Goal: Transaction & Acquisition: Book appointment/travel/reservation

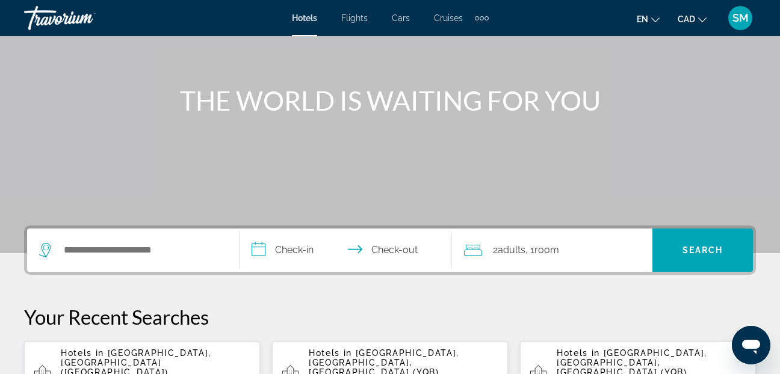
scroll to position [120, 0]
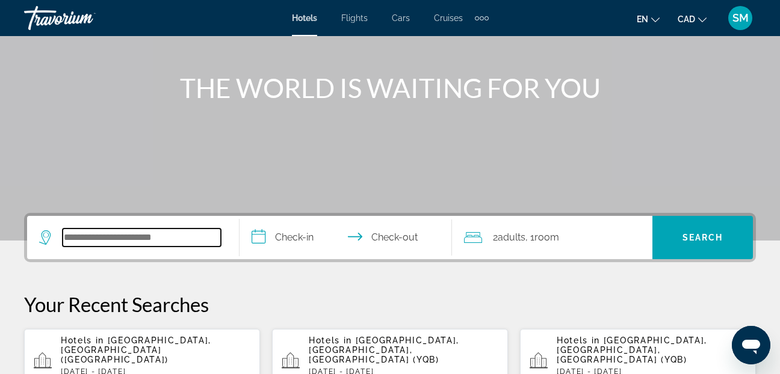
click at [81, 233] on input "Search widget" at bounding box center [142, 238] width 158 height 18
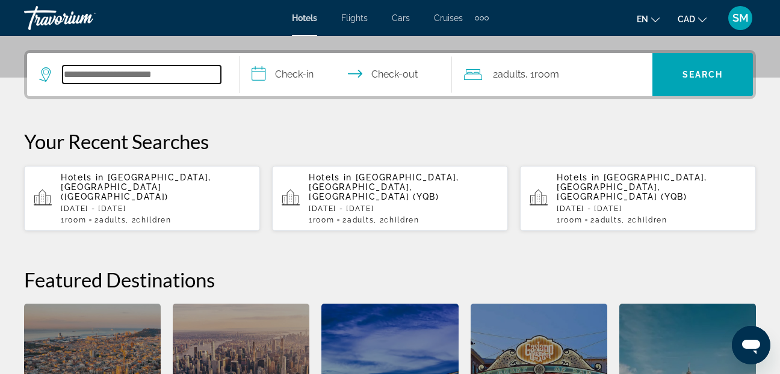
scroll to position [294, 0]
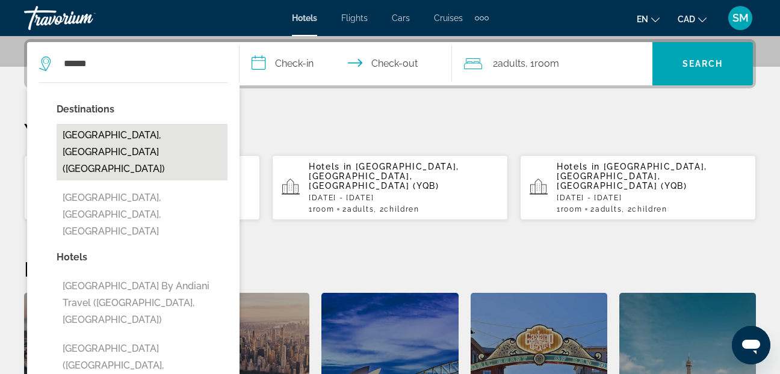
click at [138, 134] on button "[GEOGRAPHIC_DATA], [GEOGRAPHIC_DATA] ([GEOGRAPHIC_DATA])" at bounding box center [142, 152] width 171 height 57
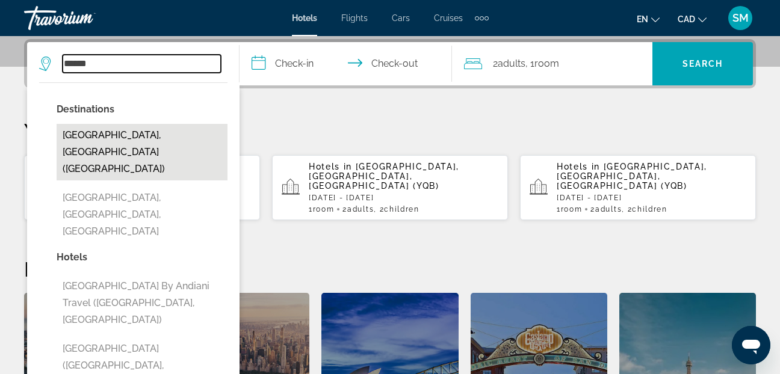
type input "**********"
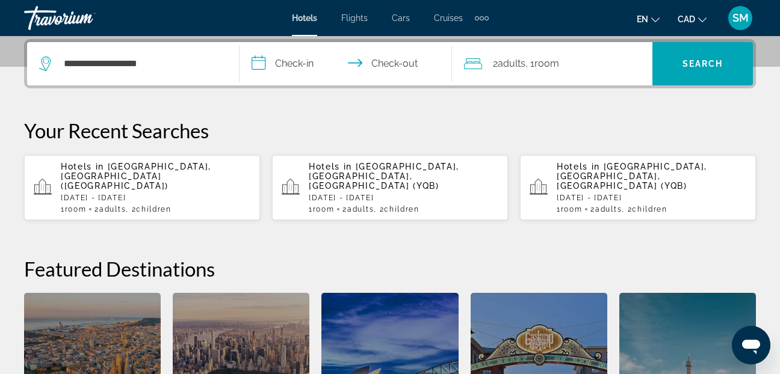
click at [253, 63] on input "**********" at bounding box center [347, 65] width 217 height 47
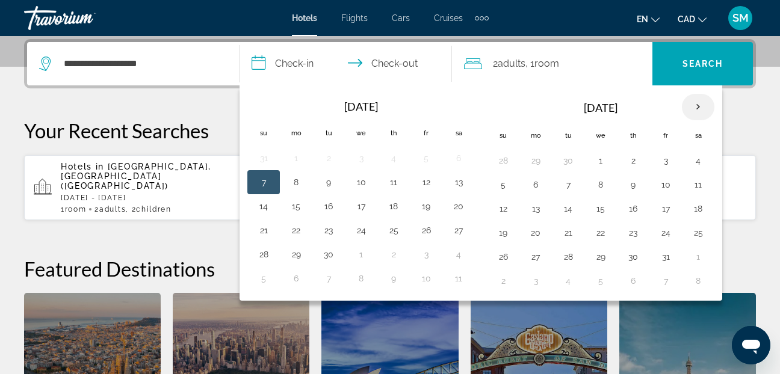
click at [696, 104] on th "Next month" at bounding box center [698, 107] width 32 height 26
click at [695, 104] on th "Next month" at bounding box center [698, 107] width 32 height 26
click at [504, 255] on button "28" at bounding box center [502, 256] width 19 height 17
click at [695, 108] on th "Next month" at bounding box center [698, 107] width 32 height 26
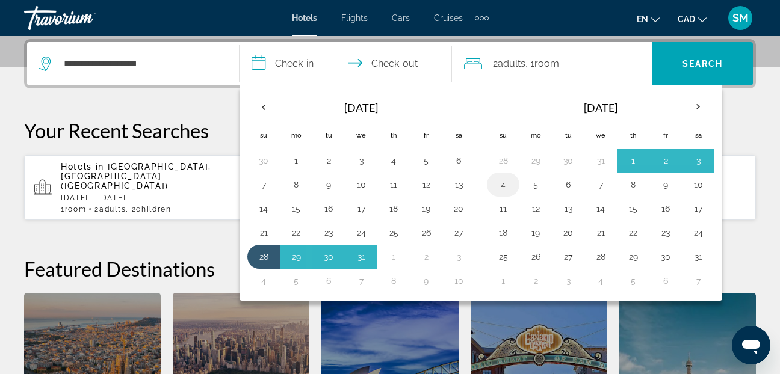
click at [502, 187] on button "4" at bounding box center [502, 184] width 19 height 17
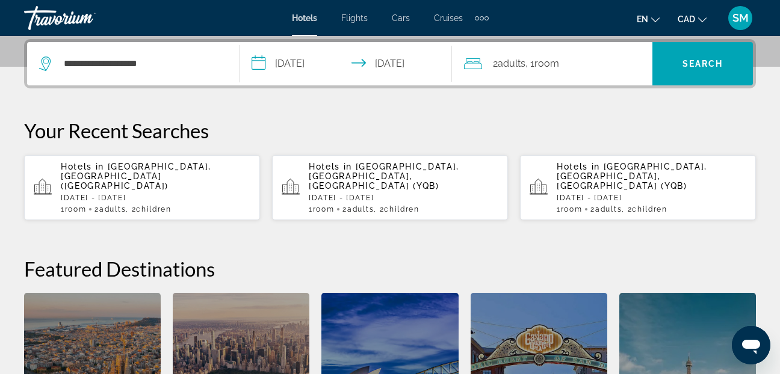
click at [259, 61] on input "**********" at bounding box center [347, 65] width 217 height 47
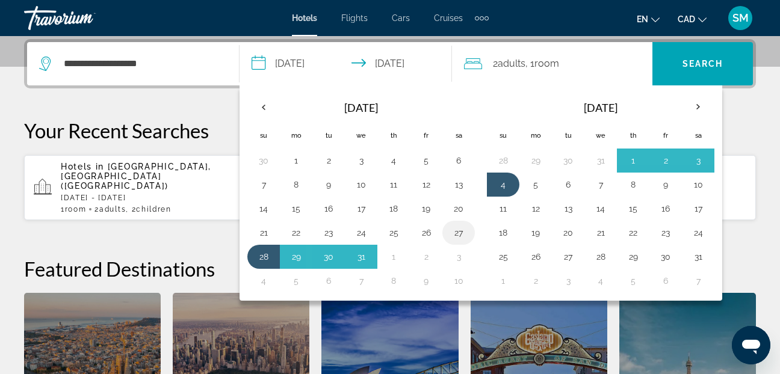
click at [460, 232] on button "27" at bounding box center [458, 232] width 19 height 17
click at [501, 183] on button "4" at bounding box center [502, 184] width 19 height 17
type input "**********"
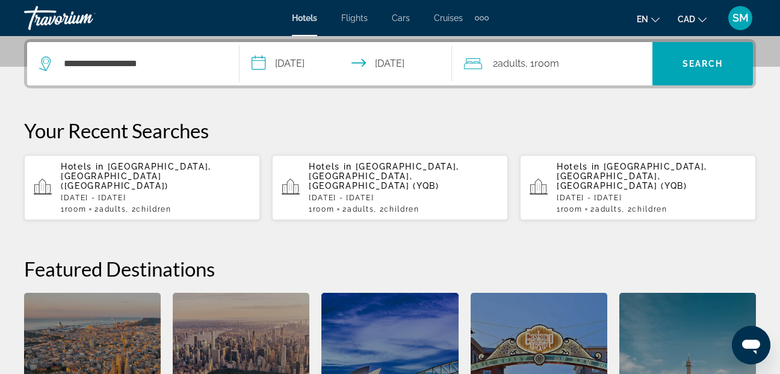
click at [545, 58] on span "Room" at bounding box center [546, 63] width 25 height 11
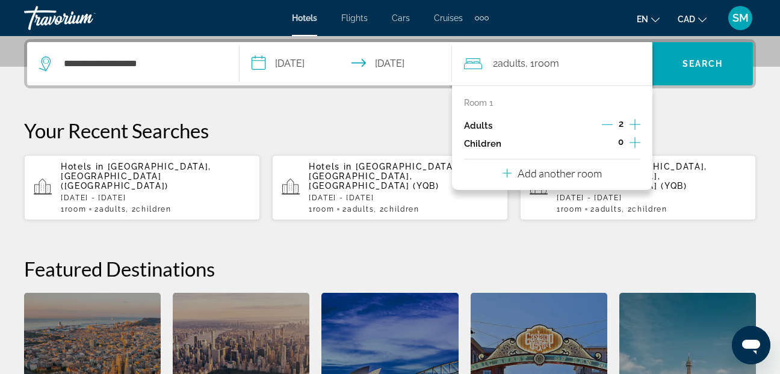
click at [634, 144] on icon "Increment children" at bounding box center [634, 142] width 11 height 14
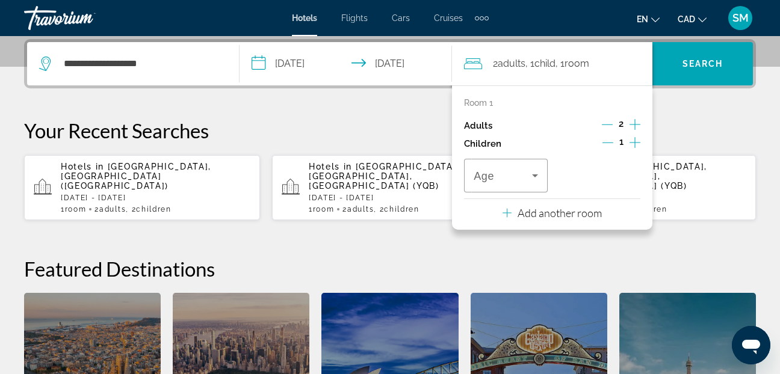
click at [634, 144] on icon "Increment children" at bounding box center [634, 142] width 11 height 14
click at [540, 176] on icon "Travelers: 2 adults, 2 children" at bounding box center [535, 175] width 14 height 14
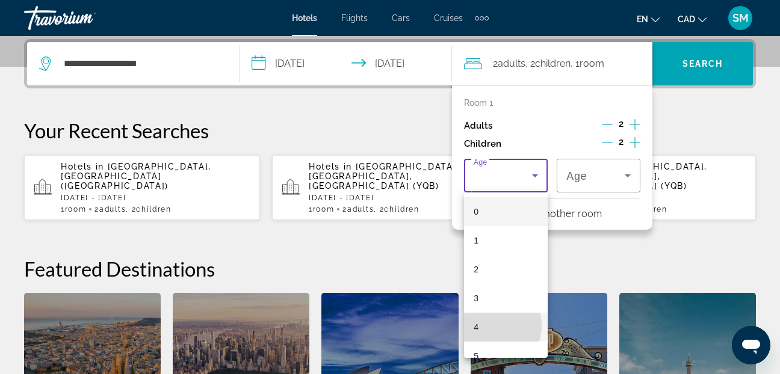
click at [489, 325] on mat-option "4" at bounding box center [506, 327] width 84 height 29
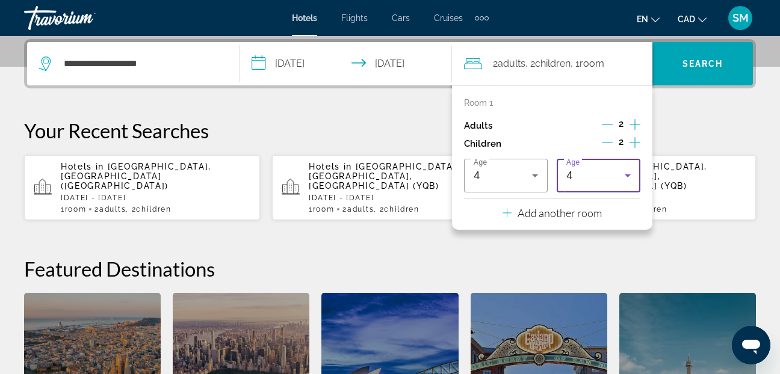
click at [627, 173] on icon "Travelers: 2 adults, 2 children" at bounding box center [627, 175] width 14 height 14
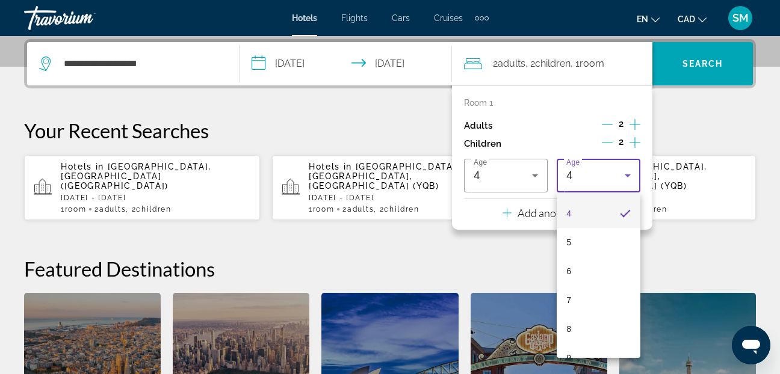
scroll to position [120, 0]
click at [571, 320] on span "8" at bounding box center [568, 322] width 5 height 14
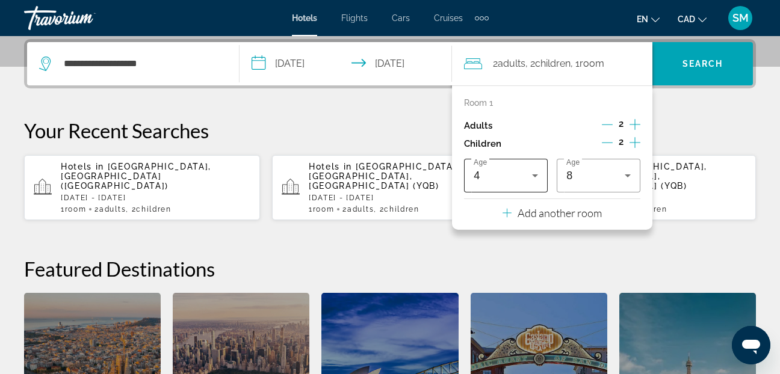
click at [536, 173] on icon "Travelers: 2 adults, 2 children" at bounding box center [535, 175] width 14 height 14
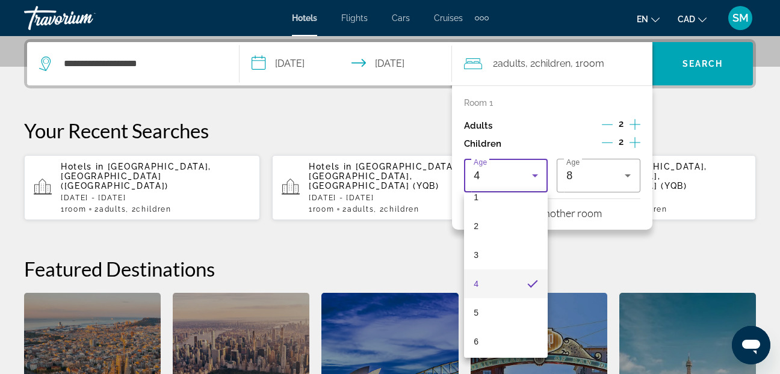
scroll to position [60, 0]
click at [479, 289] on mat-option "5" at bounding box center [506, 296] width 84 height 29
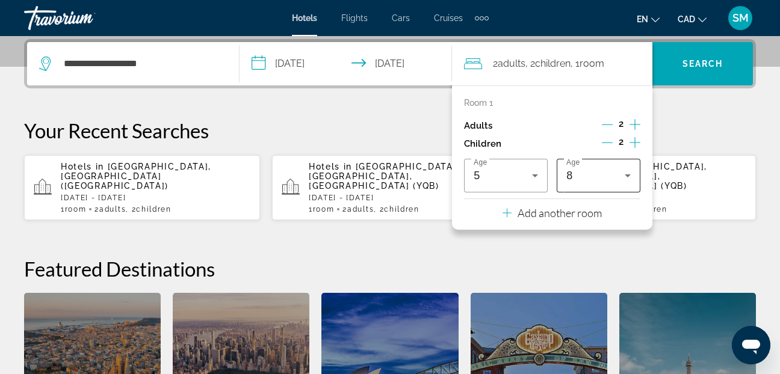
click at [627, 175] on icon "Travelers: 2 adults, 2 children" at bounding box center [627, 175] width 6 height 3
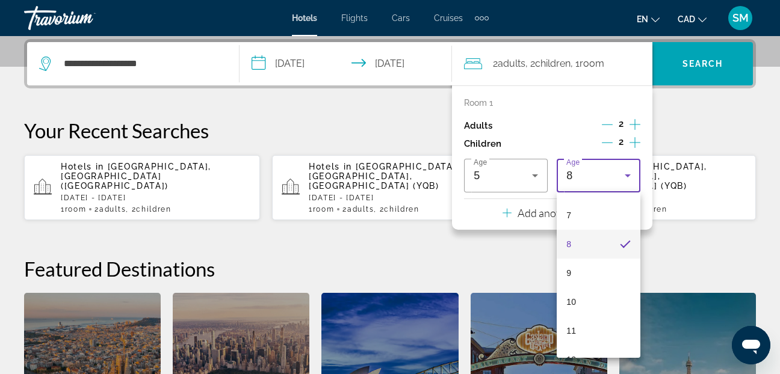
scroll to position [220, 0]
click at [569, 249] on span "9" at bounding box center [568, 252] width 5 height 14
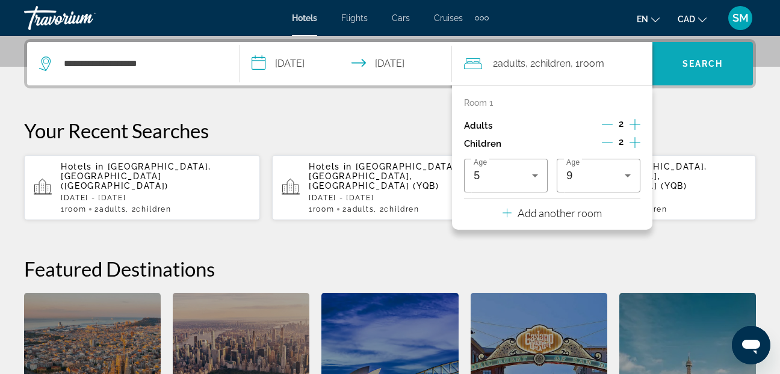
click at [706, 57] on span "Search widget" at bounding box center [702, 63] width 100 height 29
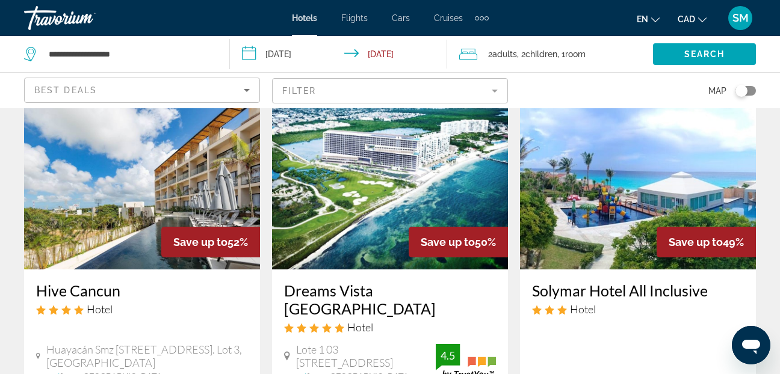
scroll to position [541, 0]
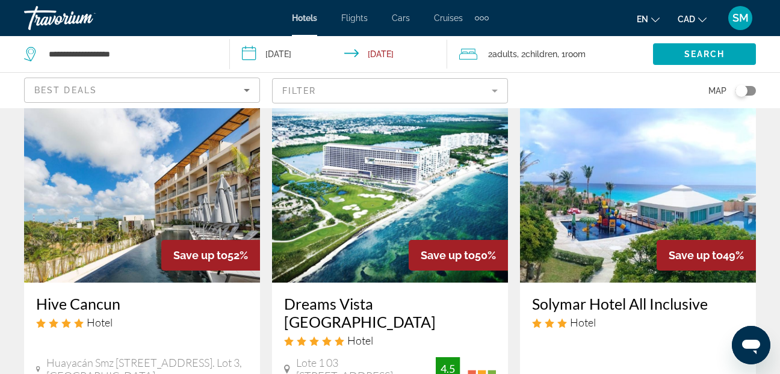
click at [588, 220] on img "Main content" at bounding box center [638, 186] width 236 height 193
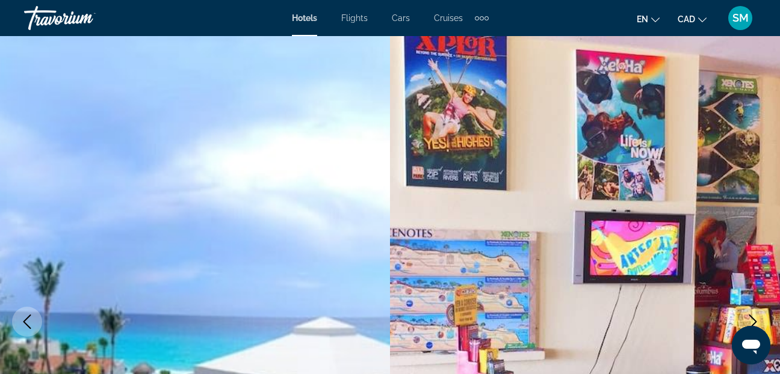
click at [753, 317] on icon "Next image" at bounding box center [752, 322] width 14 height 14
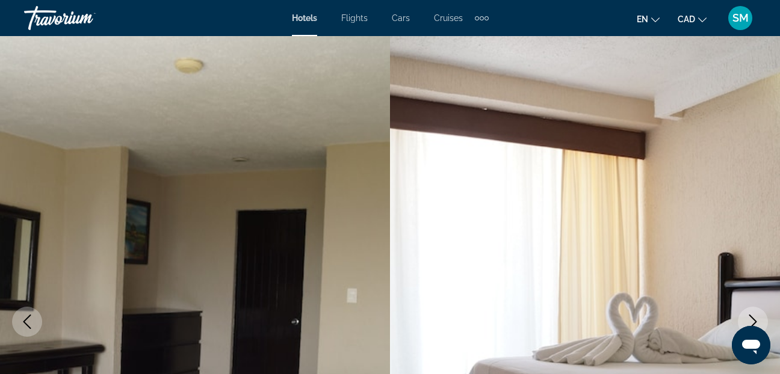
click at [29, 327] on icon "Previous image" at bounding box center [27, 322] width 8 height 14
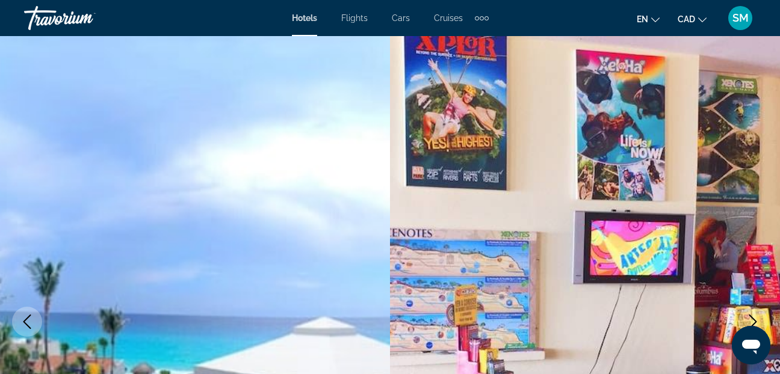
click at [28, 324] on icon "Previous image" at bounding box center [27, 322] width 14 height 14
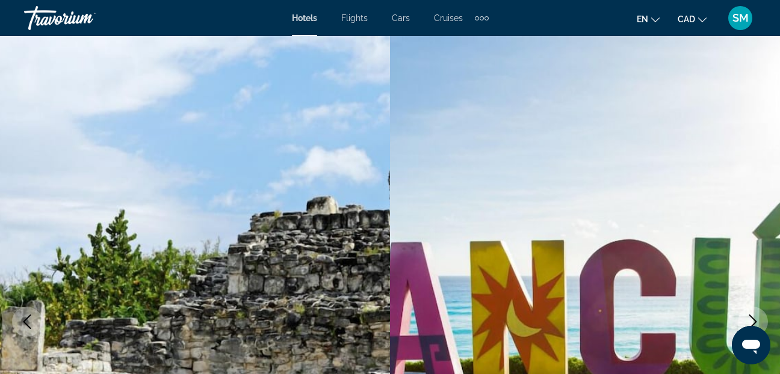
click at [28, 322] on icon "Previous image" at bounding box center [27, 322] width 14 height 14
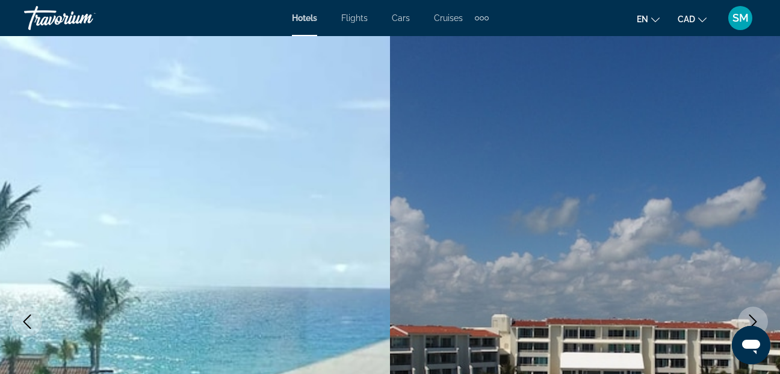
click at [28, 322] on icon "Previous image" at bounding box center [27, 322] width 14 height 14
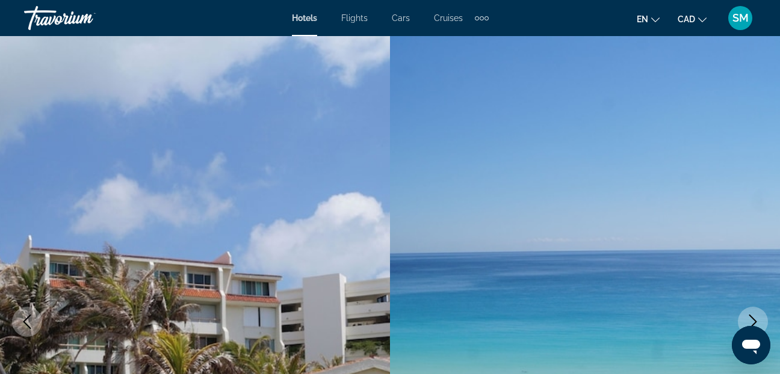
click at [28, 322] on icon "Previous image" at bounding box center [27, 322] width 14 height 14
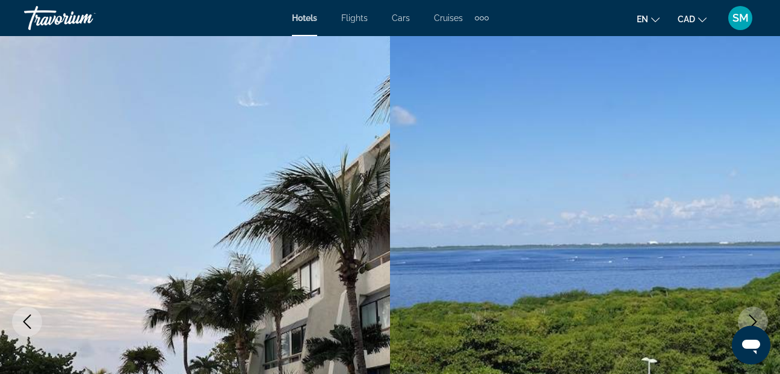
click at [28, 322] on icon "Previous image" at bounding box center [27, 322] width 14 height 14
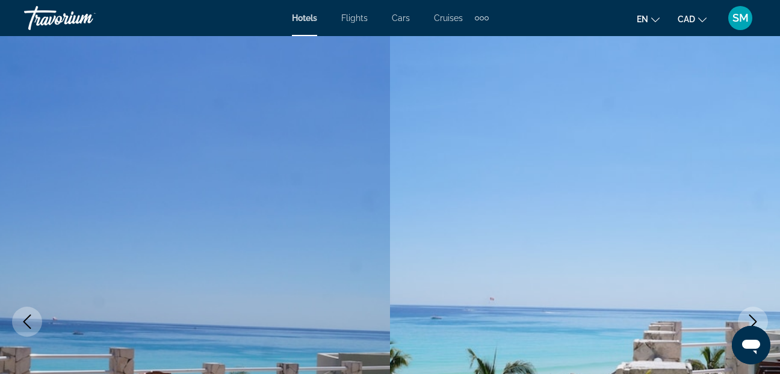
click at [28, 322] on icon "Previous image" at bounding box center [27, 322] width 14 height 14
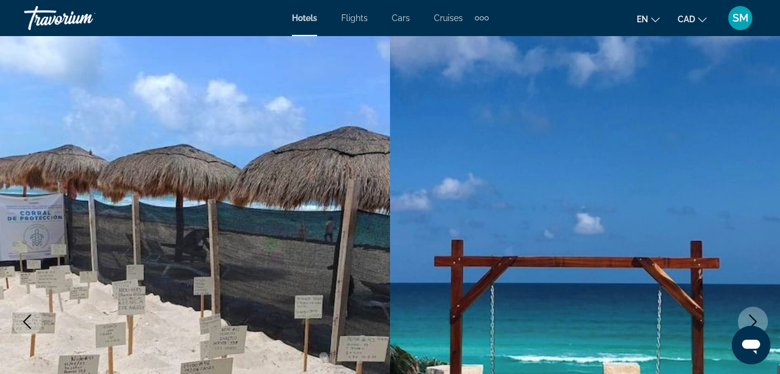
click at [28, 322] on icon "Previous image" at bounding box center [27, 322] width 14 height 14
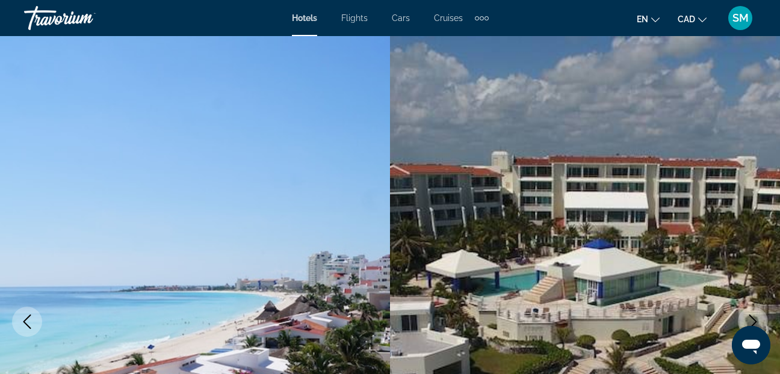
click at [28, 322] on icon "Previous image" at bounding box center [27, 322] width 14 height 14
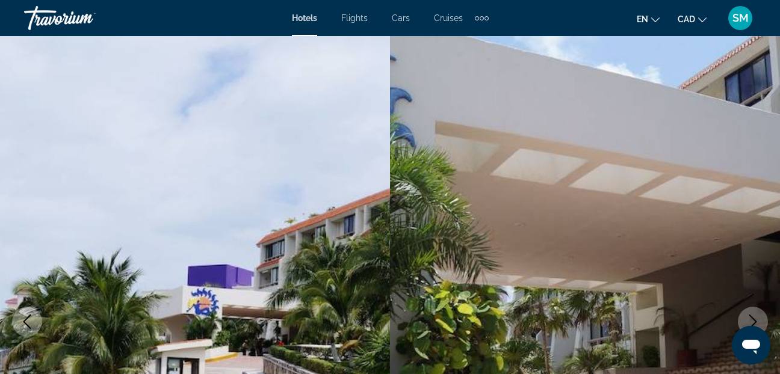
click at [28, 322] on icon "Previous image" at bounding box center [27, 322] width 14 height 14
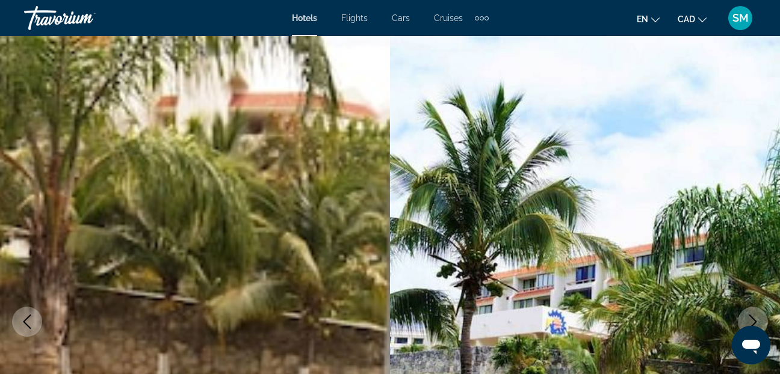
click at [28, 322] on icon "Previous image" at bounding box center [27, 322] width 14 height 14
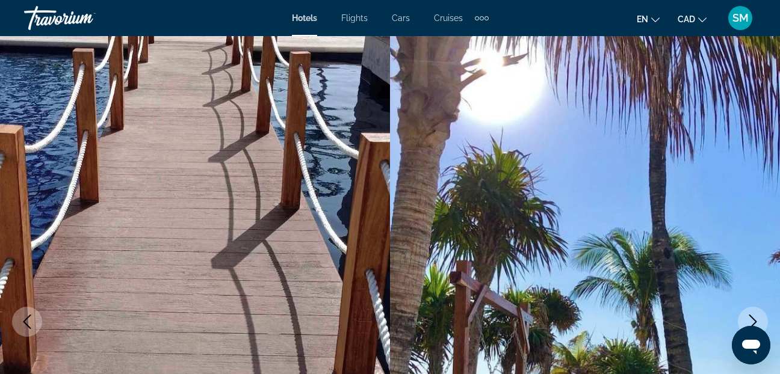
click at [28, 322] on icon "Previous image" at bounding box center [27, 322] width 14 height 14
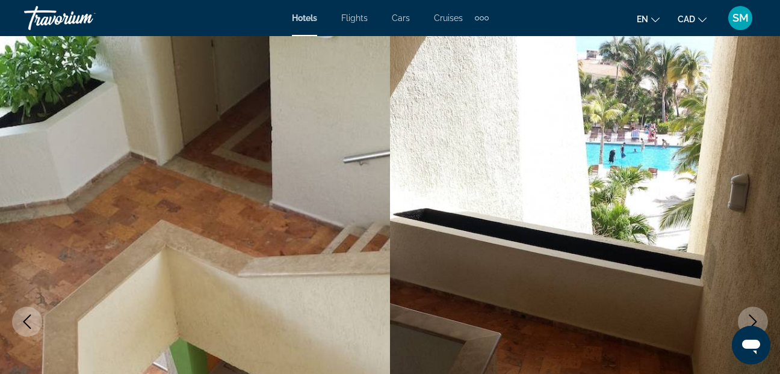
click at [28, 322] on icon "Previous image" at bounding box center [27, 322] width 14 height 14
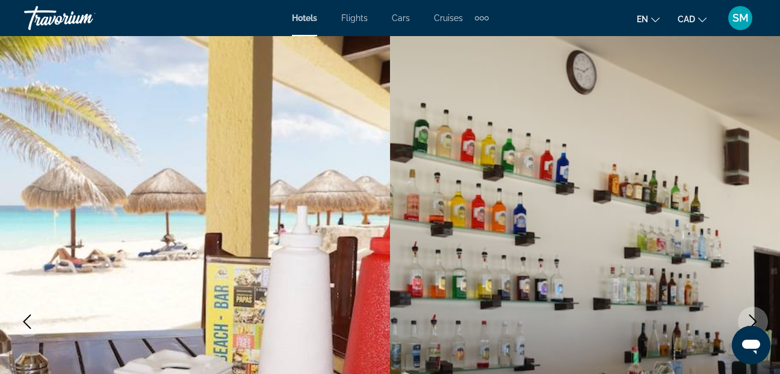
click at [28, 322] on icon "Previous image" at bounding box center [27, 322] width 14 height 14
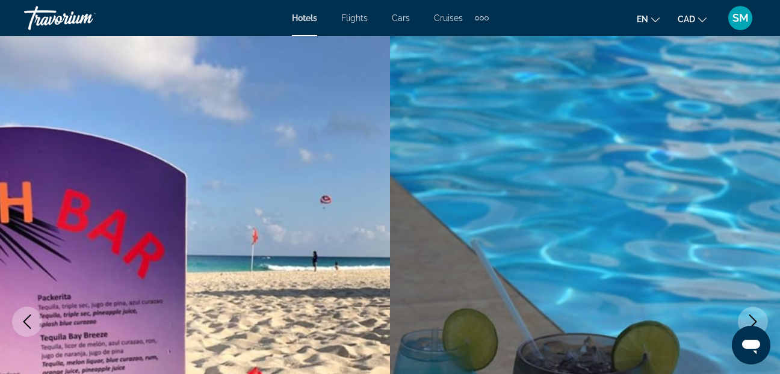
click at [28, 322] on icon "Previous image" at bounding box center [27, 322] width 14 height 14
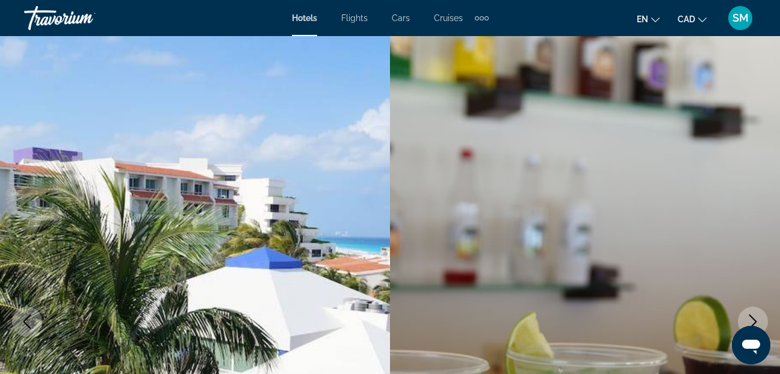
click at [28, 322] on icon "Previous image" at bounding box center [27, 322] width 14 height 14
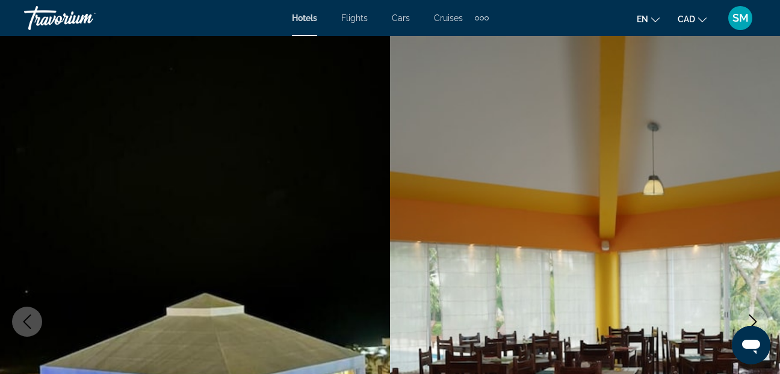
click at [28, 322] on icon "Previous image" at bounding box center [27, 322] width 14 height 14
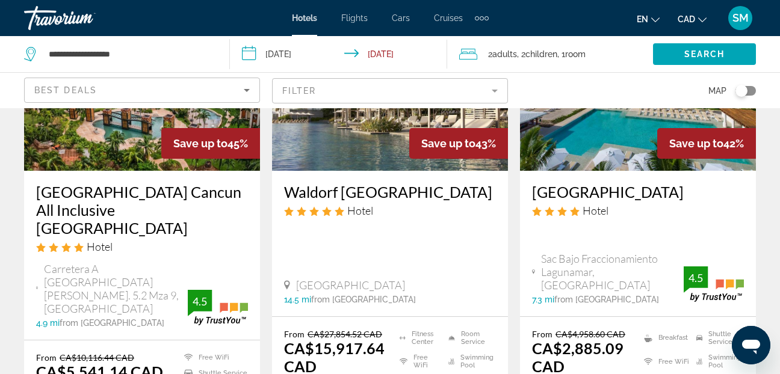
scroll to position [1564, 0]
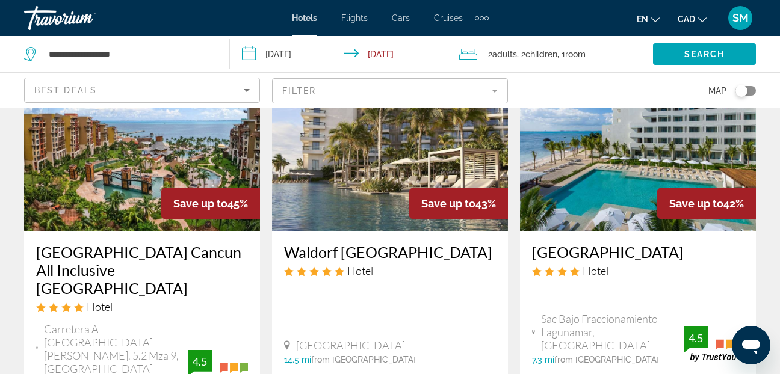
click at [578, 194] on img "Main content" at bounding box center [638, 135] width 236 height 193
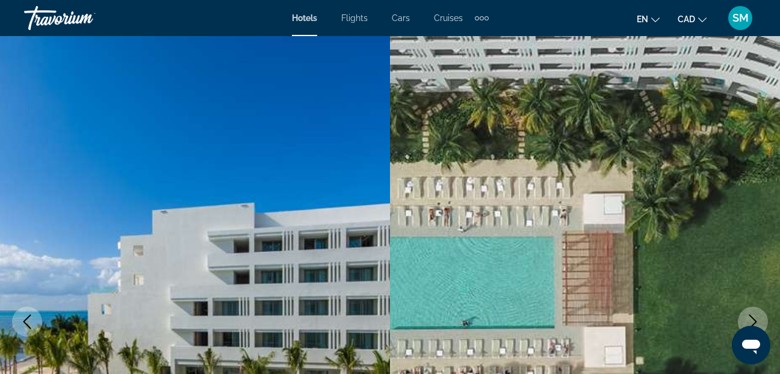
click at [756, 319] on icon "Next image" at bounding box center [752, 322] width 14 height 14
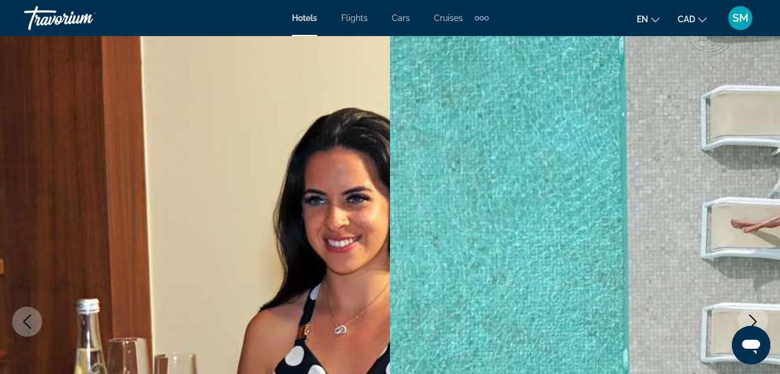
click at [756, 319] on icon "Next image" at bounding box center [752, 322] width 14 height 14
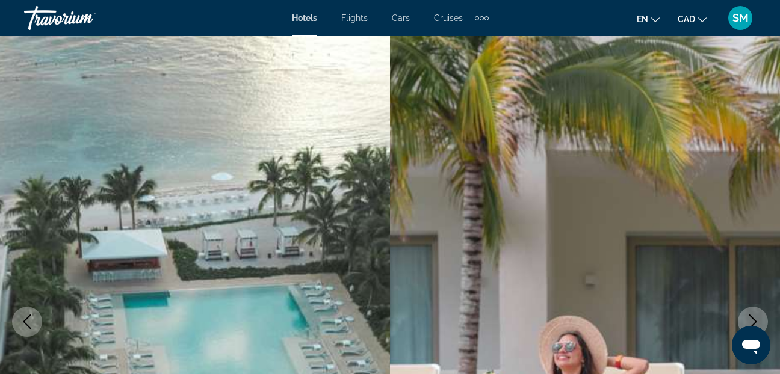
click at [756, 319] on icon "Next image" at bounding box center [752, 322] width 14 height 14
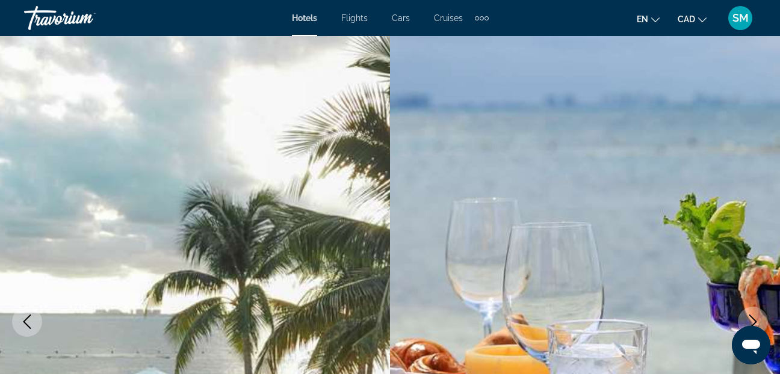
click at [756, 319] on icon "Next image" at bounding box center [752, 322] width 14 height 14
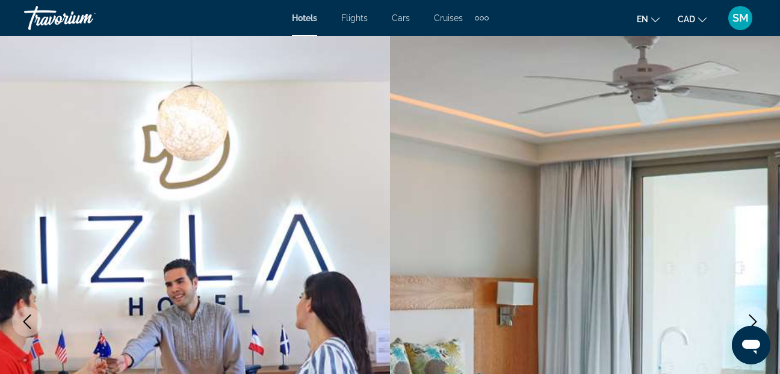
click at [756, 319] on icon "Next image" at bounding box center [752, 322] width 14 height 14
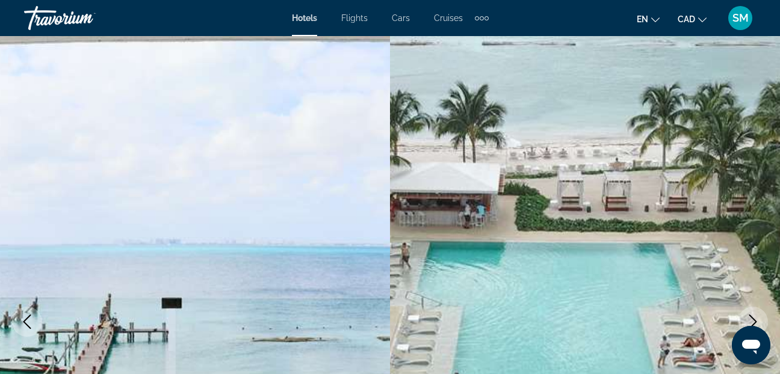
click at [756, 319] on icon "Next image" at bounding box center [752, 322] width 14 height 14
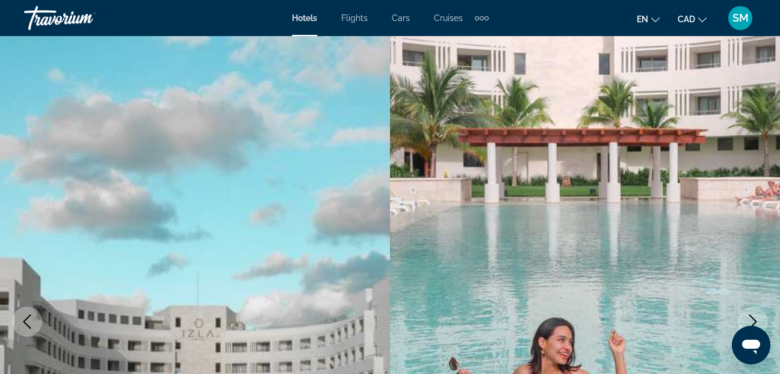
click at [756, 319] on icon "Next image" at bounding box center [752, 322] width 14 height 14
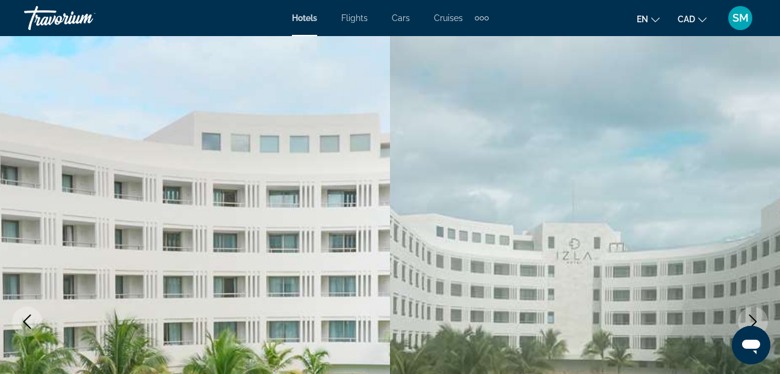
click at [756, 319] on icon "Next image" at bounding box center [752, 322] width 14 height 14
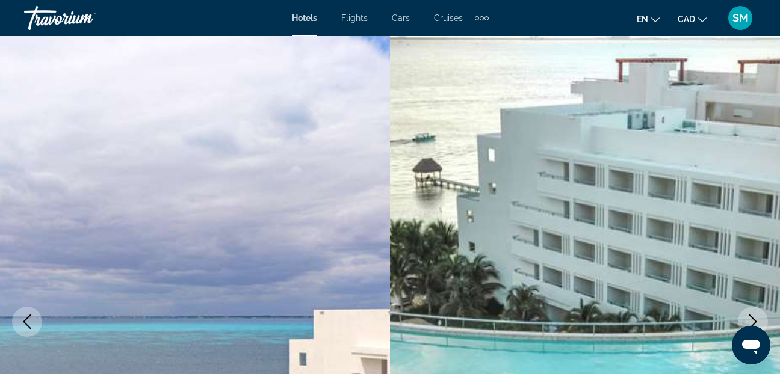
click at [756, 319] on icon "Next image" at bounding box center [752, 322] width 14 height 14
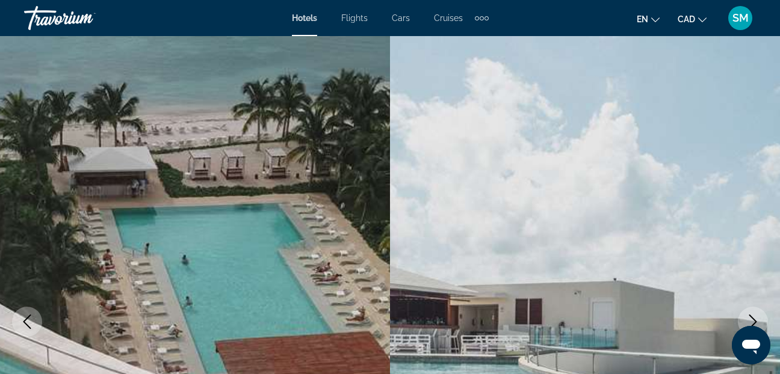
click at [756, 319] on icon "Next image" at bounding box center [752, 322] width 14 height 14
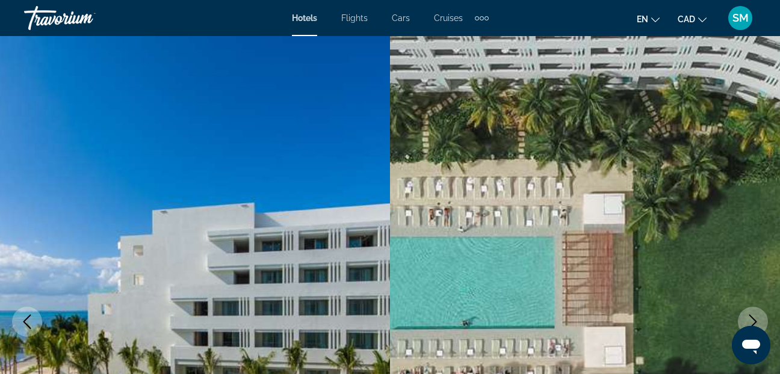
click at [756, 319] on icon "Next image" at bounding box center [752, 322] width 14 height 14
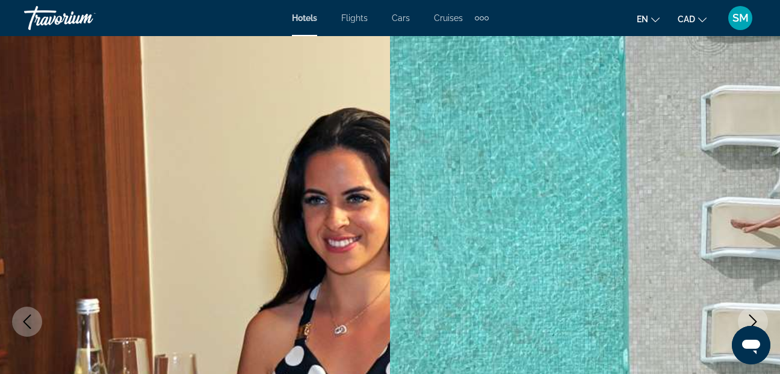
click at [756, 319] on icon "Next image" at bounding box center [752, 322] width 14 height 14
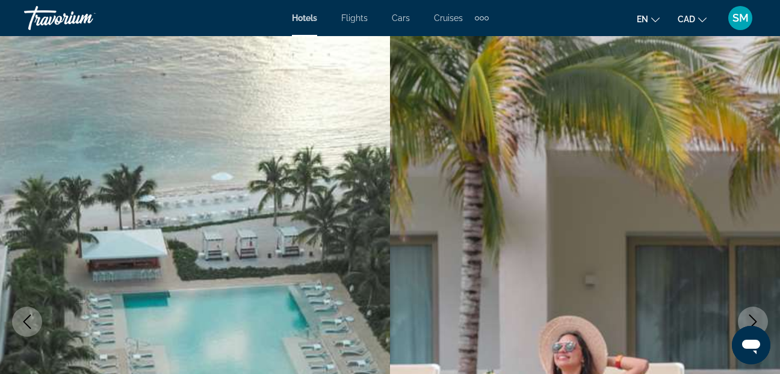
click at [756, 319] on icon "Next image" at bounding box center [752, 322] width 14 height 14
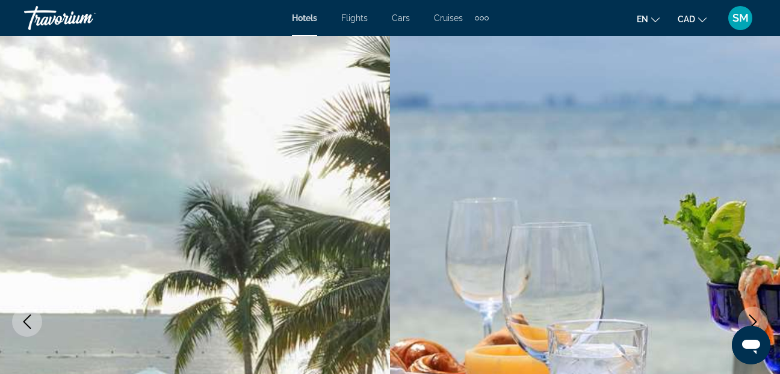
click at [756, 319] on icon "Next image" at bounding box center [752, 322] width 14 height 14
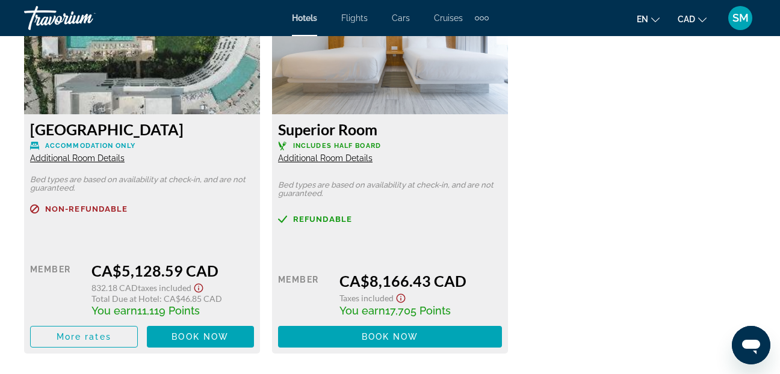
scroll to position [3248, 0]
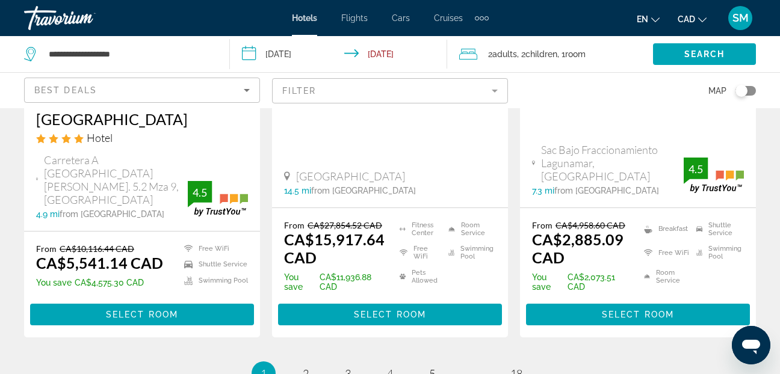
scroll to position [1805, 0]
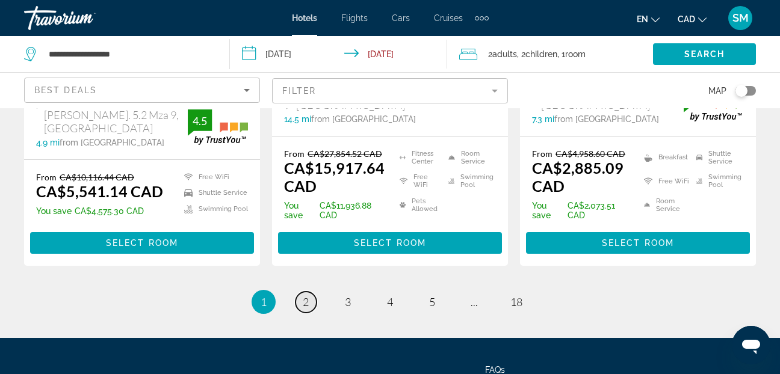
click at [305, 295] on span "2" at bounding box center [306, 301] width 6 height 13
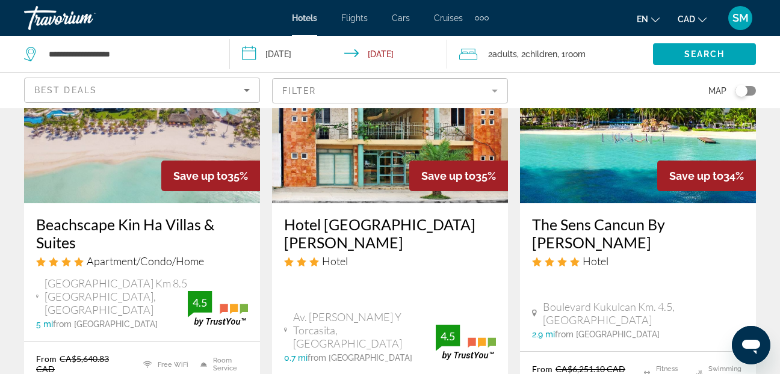
scroll to position [1023, 0]
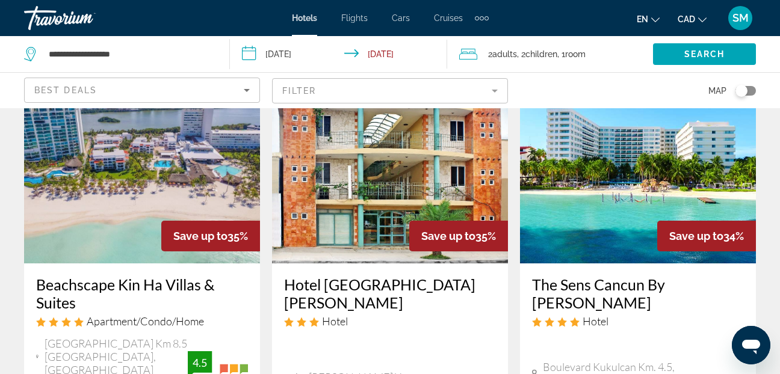
click at [610, 223] on img "Main content" at bounding box center [638, 167] width 236 height 193
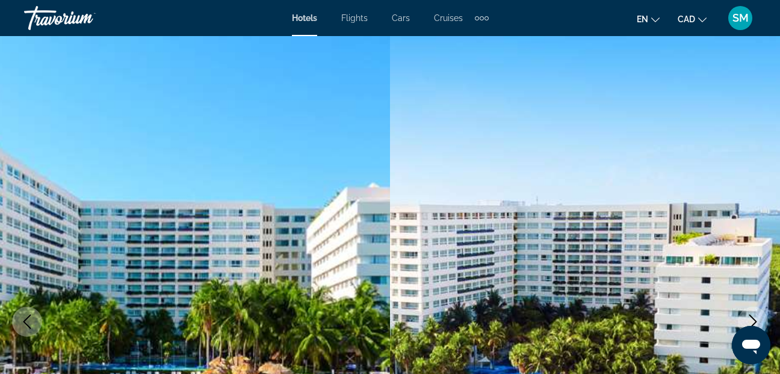
click at [755, 319] on icon "Next image" at bounding box center [752, 322] width 14 height 14
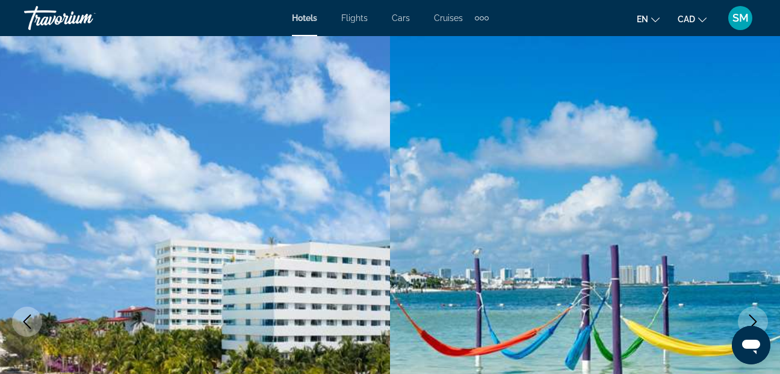
click at [755, 319] on icon "Next image" at bounding box center [752, 322] width 14 height 14
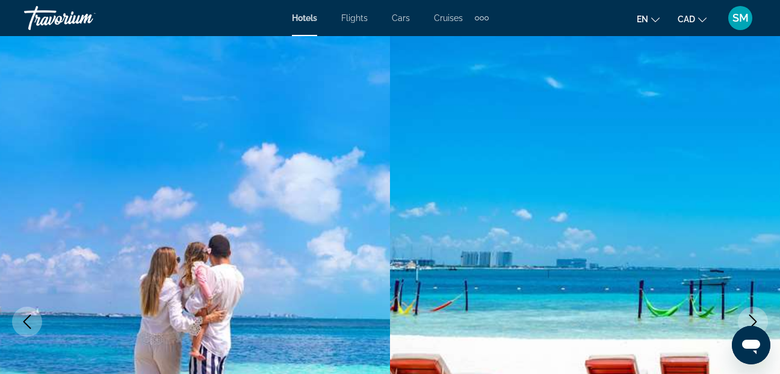
click at [755, 319] on icon "Next image" at bounding box center [752, 322] width 14 height 14
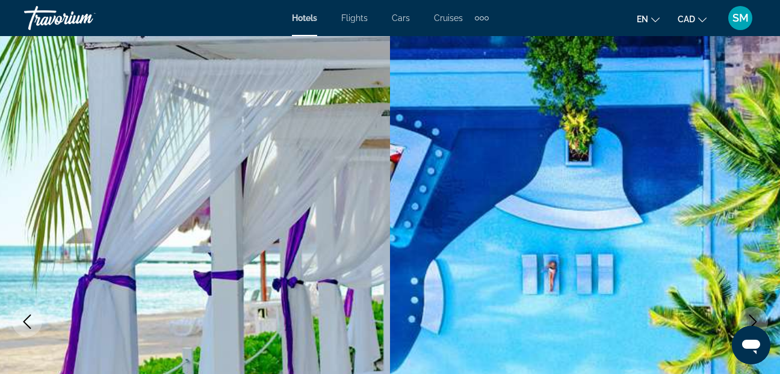
click at [755, 319] on icon "Next image" at bounding box center [752, 322] width 14 height 14
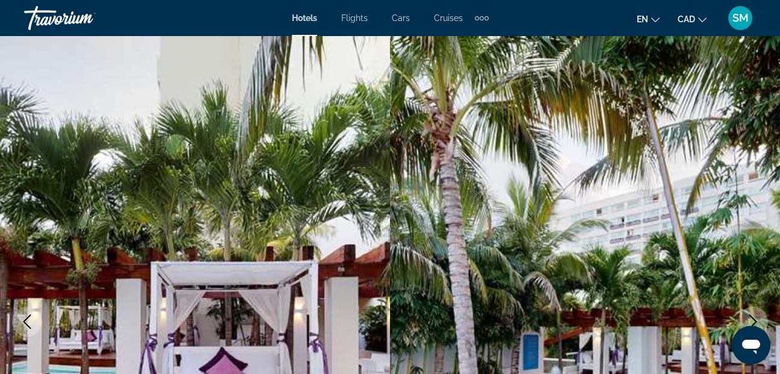
click at [755, 319] on icon "Next image" at bounding box center [752, 322] width 14 height 14
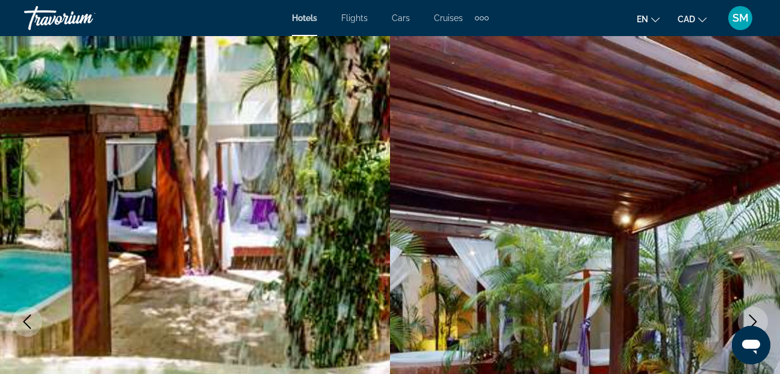
click at [755, 319] on icon "Next image" at bounding box center [752, 322] width 14 height 14
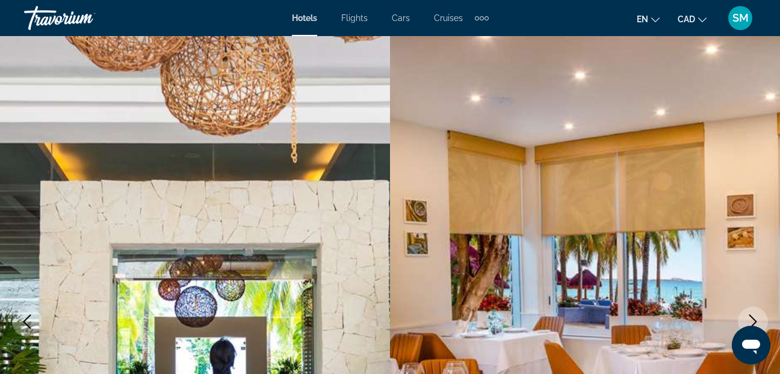
click at [755, 319] on icon "Next image" at bounding box center [752, 322] width 14 height 14
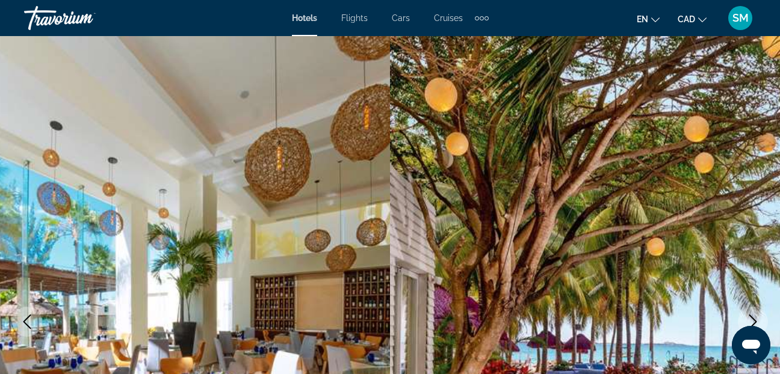
click at [755, 319] on icon "Next image" at bounding box center [752, 322] width 14 height 14
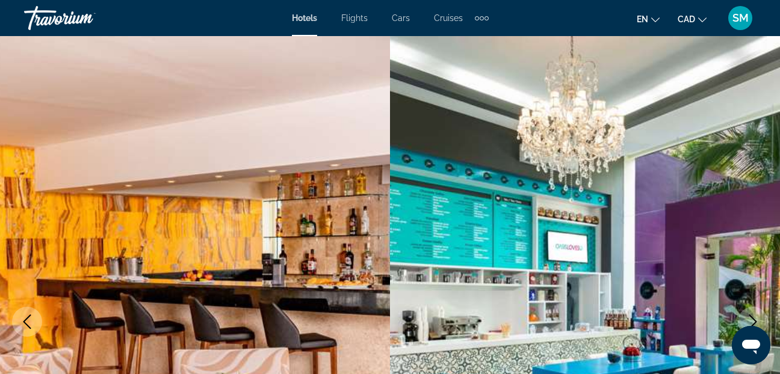
click at [755, 319] on icon "Next image" at bounding box center [752, 322] width 14 height 14
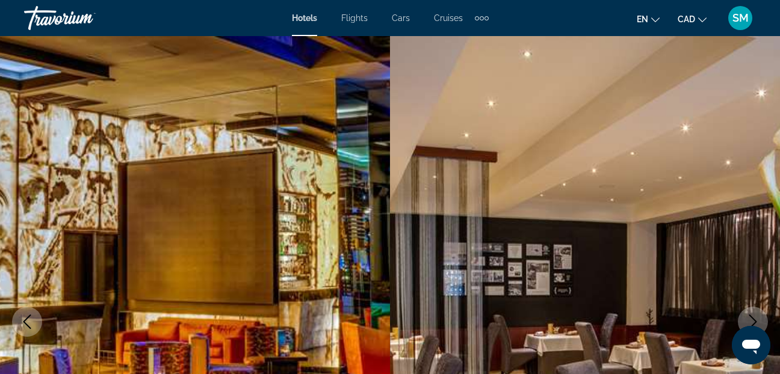
click at [755, 319] on icon "Next image" at bounding box center [752, 322] width 14 height 14
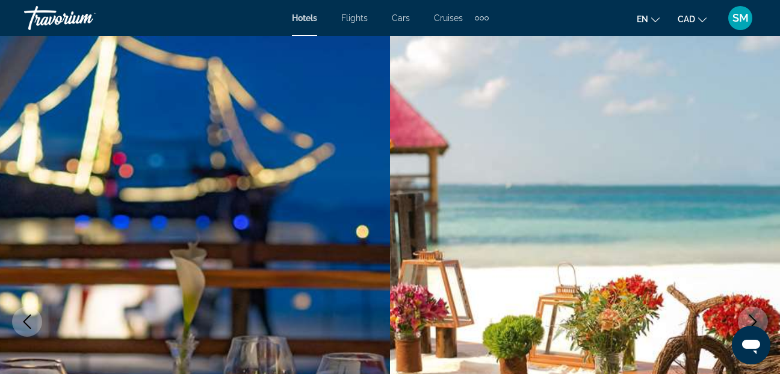
click at [755, 319] on icon "Next image" at bounding box center [752, 322] width 14 height 14
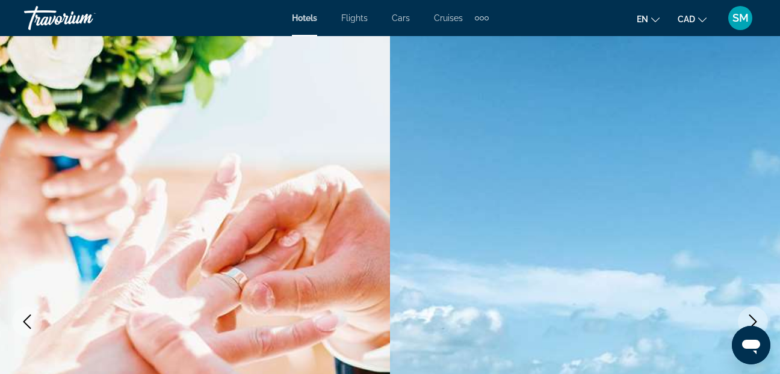
click at [755, 319] on icon "Next image" at bounding box center [752, 322] width 14 height 14
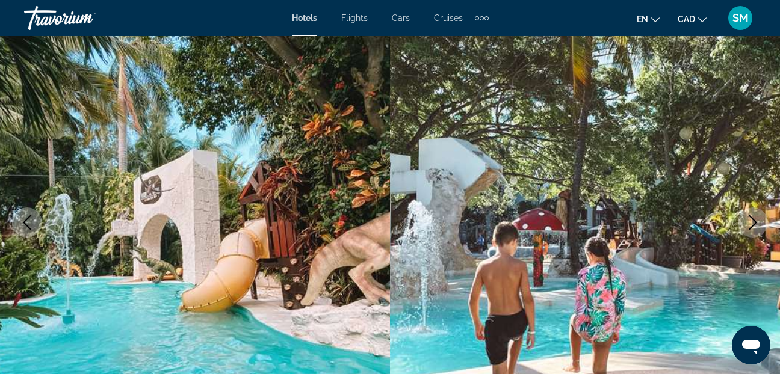
scroll to position [120, 0]
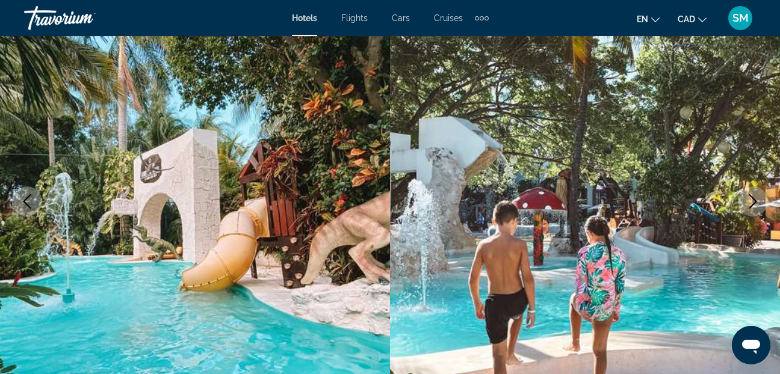
click at [753, 200] on icon "Next image" at bounding box center [752, 201] width 14 height 14
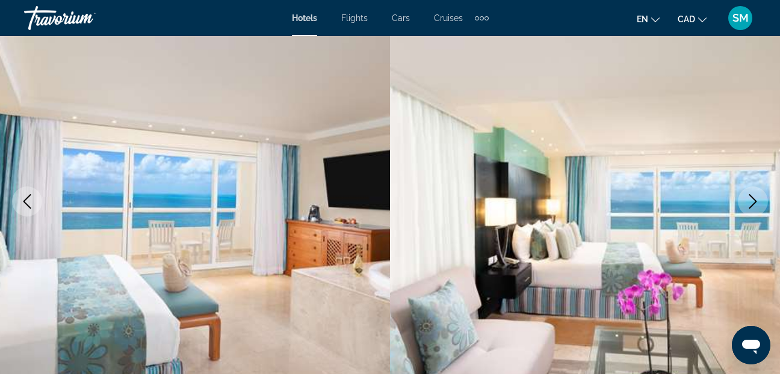
click at [753, 200] on icon "Next image" at bounding box center [752, 201] width 14 height 14
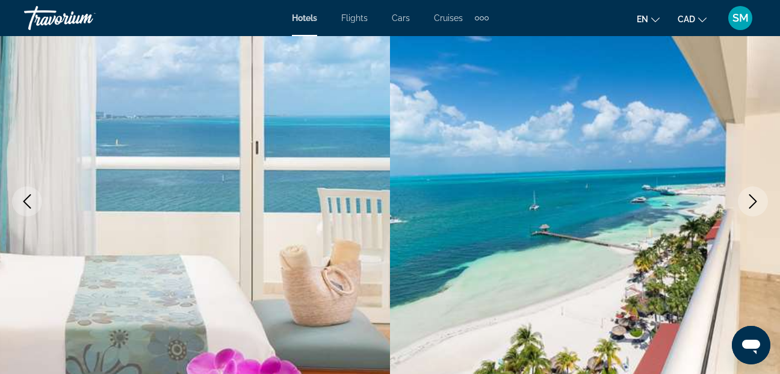
click at [753, 200] on icon "Next image" at bounding box center [752, 201] width 14 height 14
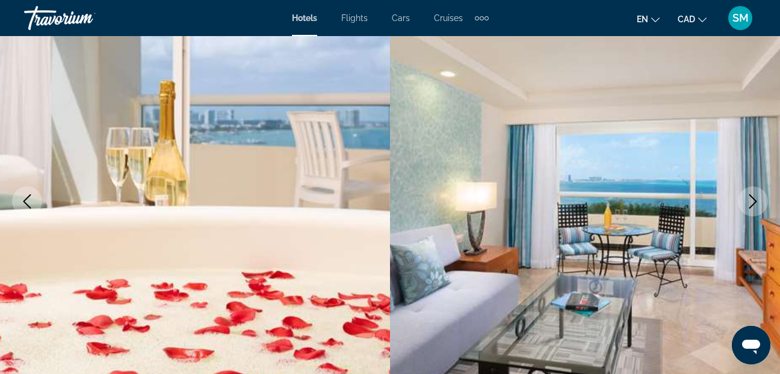
click at [753, 200] on icon "Next image" at bounding box center [752, 201] width 14 height 14
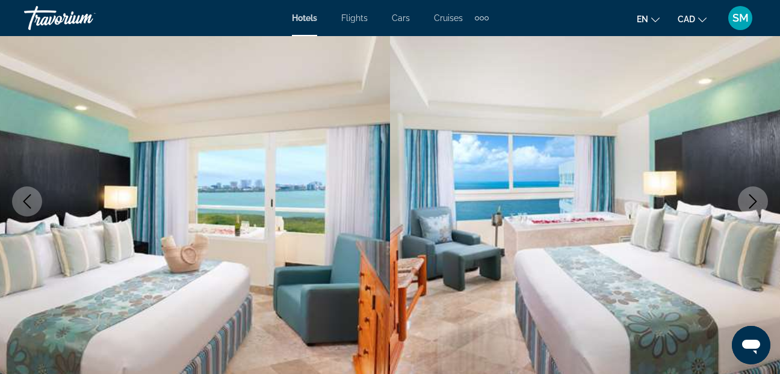
click at [753, 200] on icon "Next image" at bounding box center [752, 201] width 14 height 14
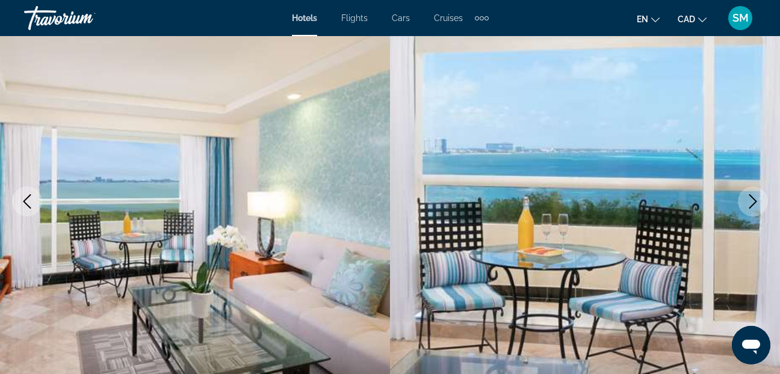
click at [753, 200] on icon "Next image" at bounding box center [752, 201] width 14 height 14
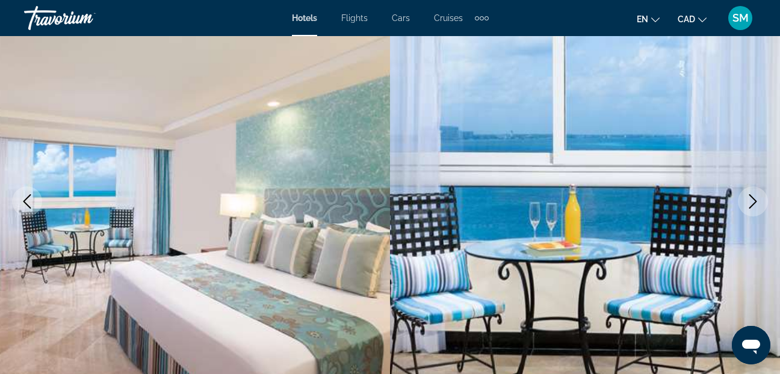
click at [753, 200] on icon "Next image" at bounding box center [752, 201] width 14 height 14
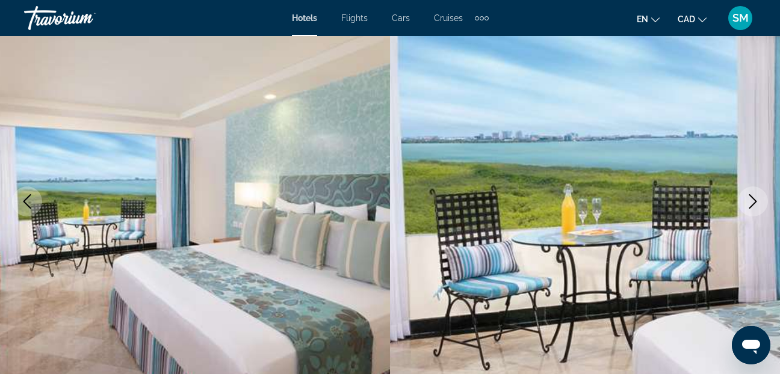
click at [753, 200] on icon "Next image" at bounding box center [752, 201] width 14 height 14
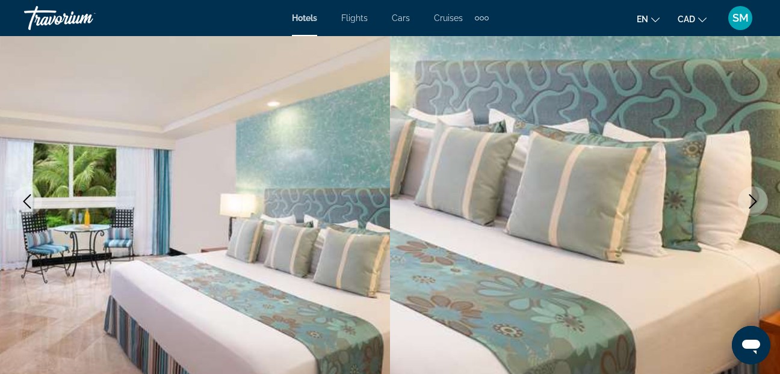
click at [753, 200] on icon "Next image" at bounding box center [752, 201] width 14 height 14
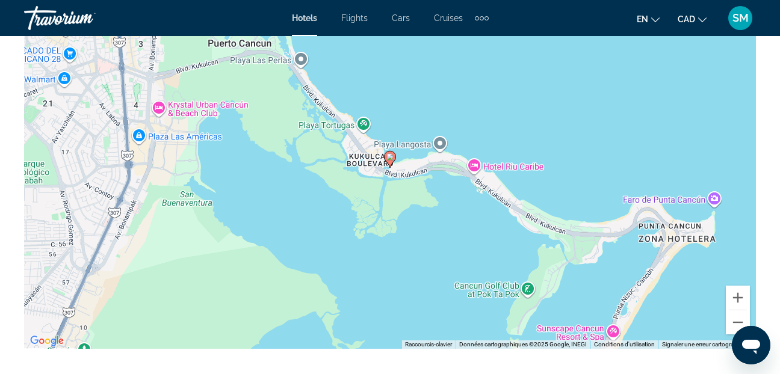
scroll to position [0, 0]
